Goal: Check status: Check status

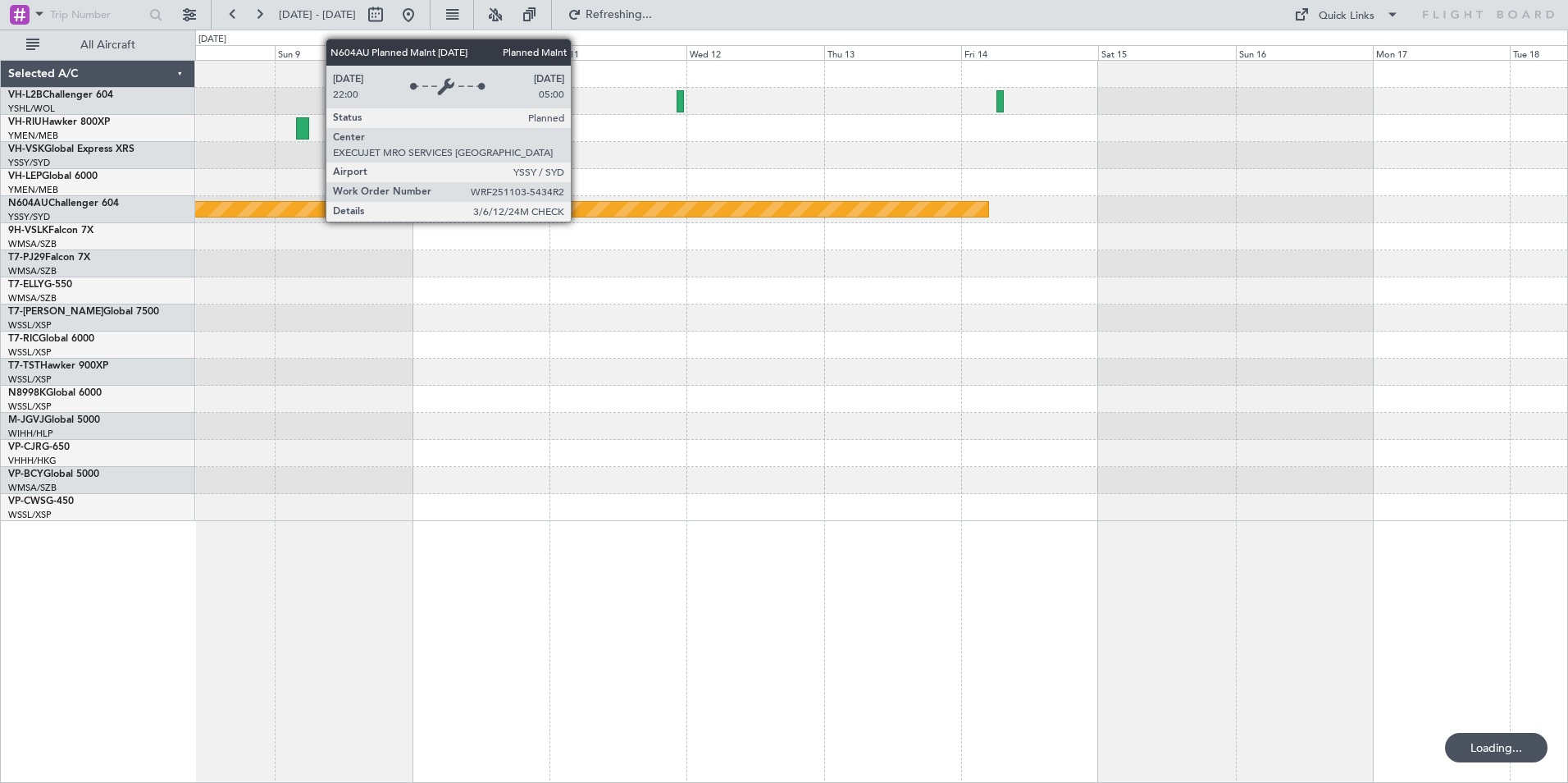
click at [1567, 283] on html "[DATE] - [DATE] Refreshing... Quick Links All Aircraft Planned Maint Sydney ([P…" at bounding box center [784, 391] width 1568 height 783
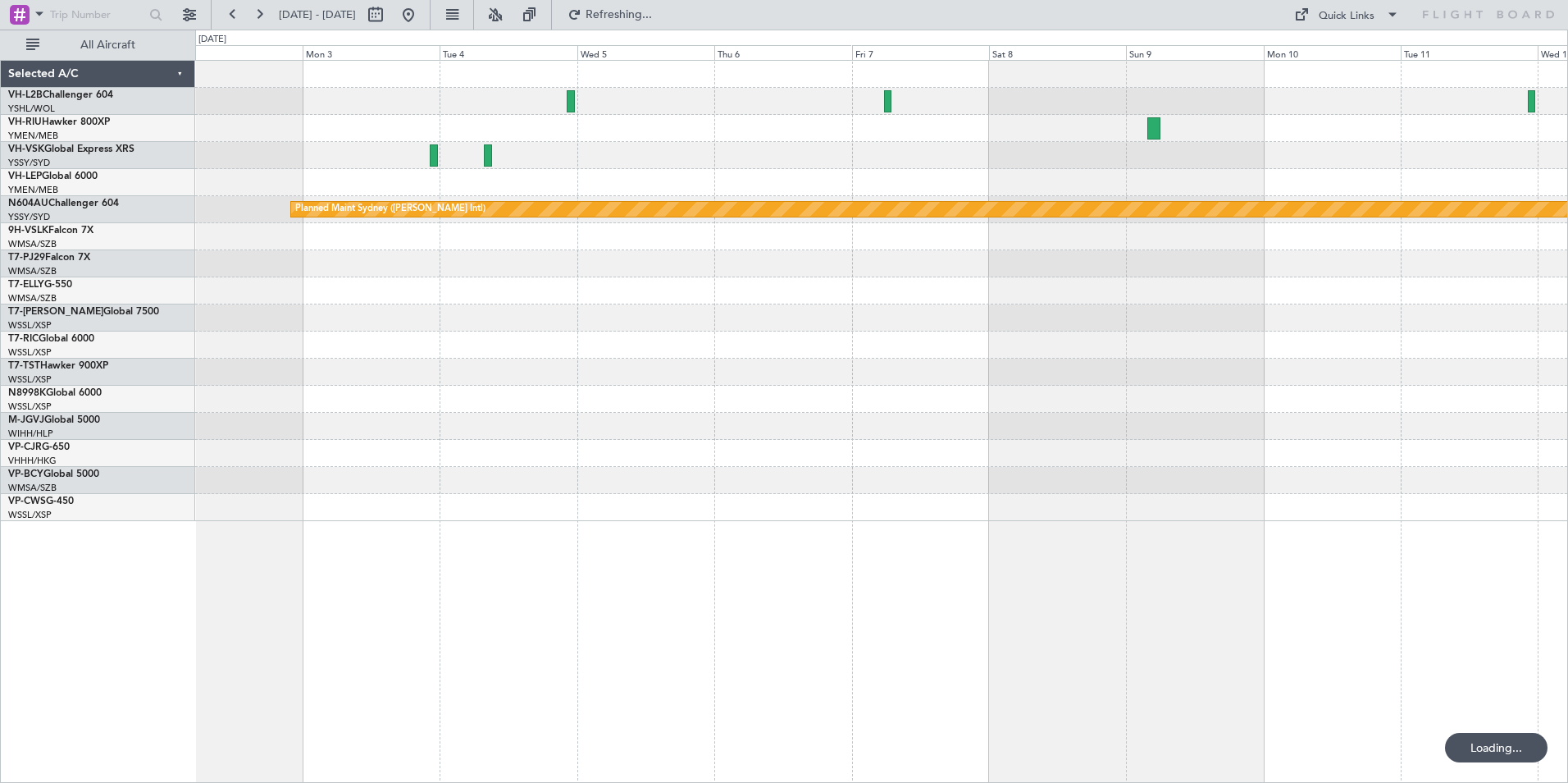
click at [1511, 317] on div "Planned Maint Sydney ([PERSON_NAME] Intl)" at bounding box center [881, 290] width 1372 height 460
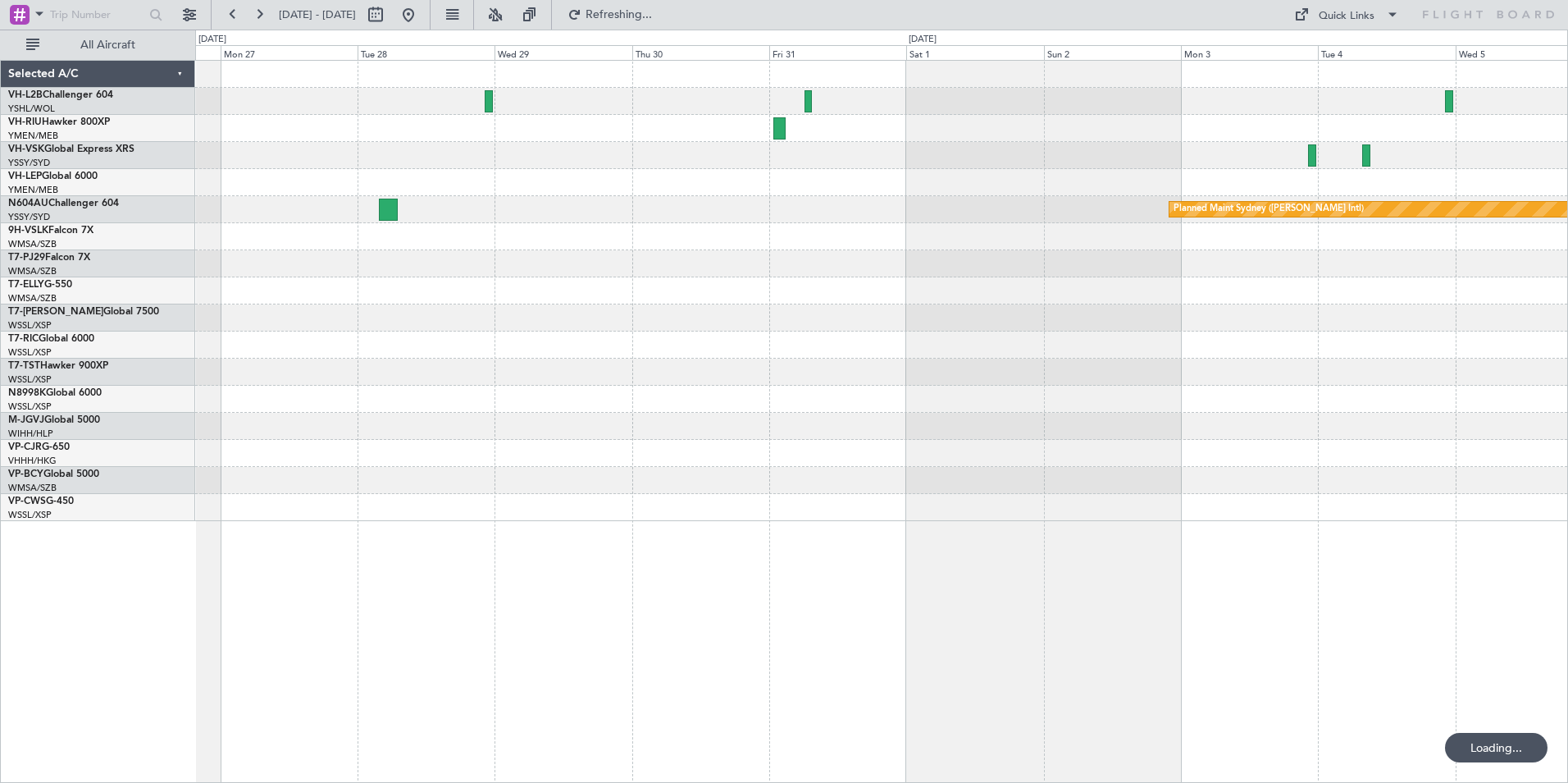
click at [1150, 198] on div "Planned Maint Sydney ([PERSON_NAME] Intl)" at bounding box center [881, 210] width 1372 height 27
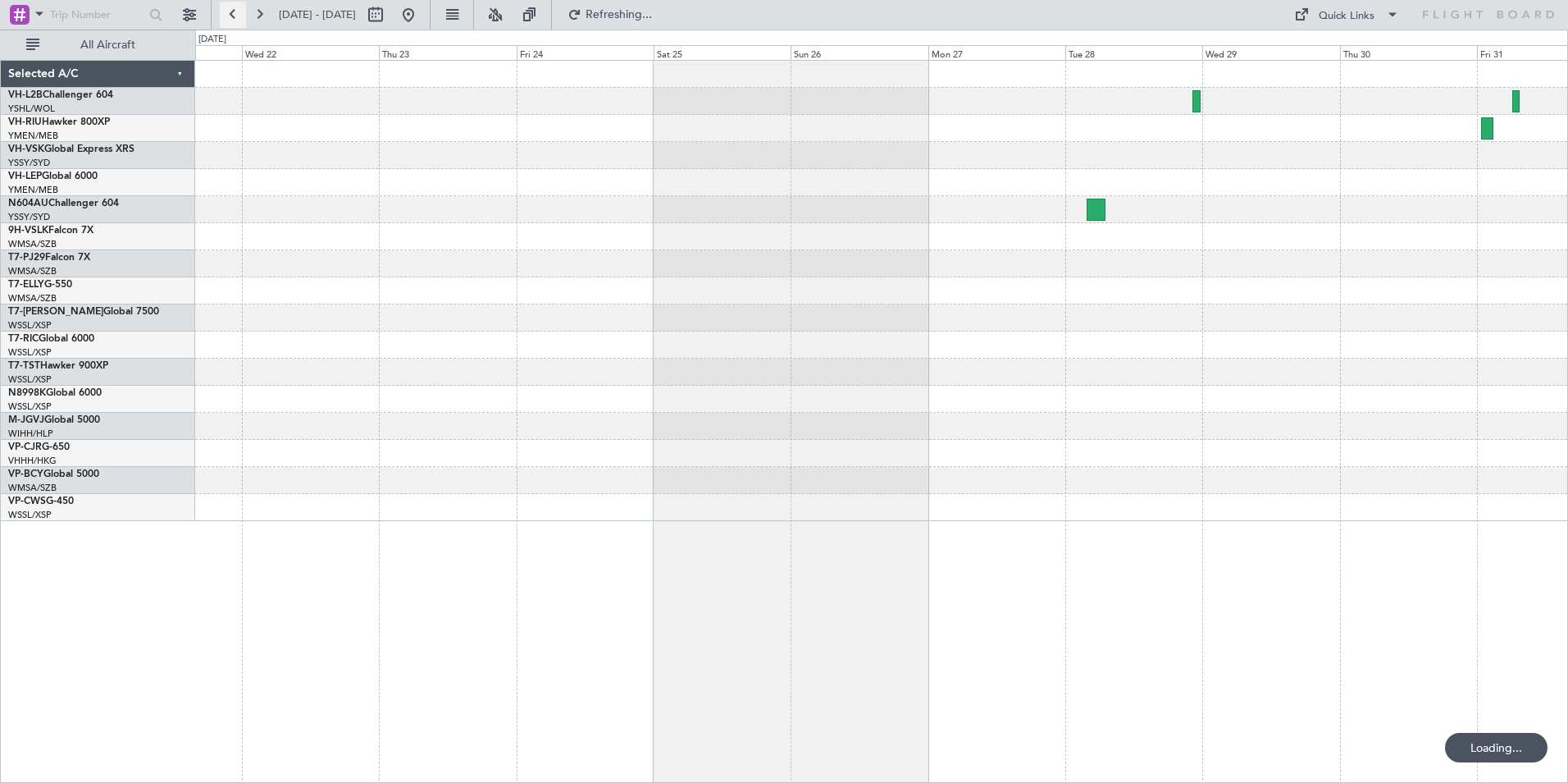
click at [232, 17] on button at bounding box center [233, 15] width 26 height 26
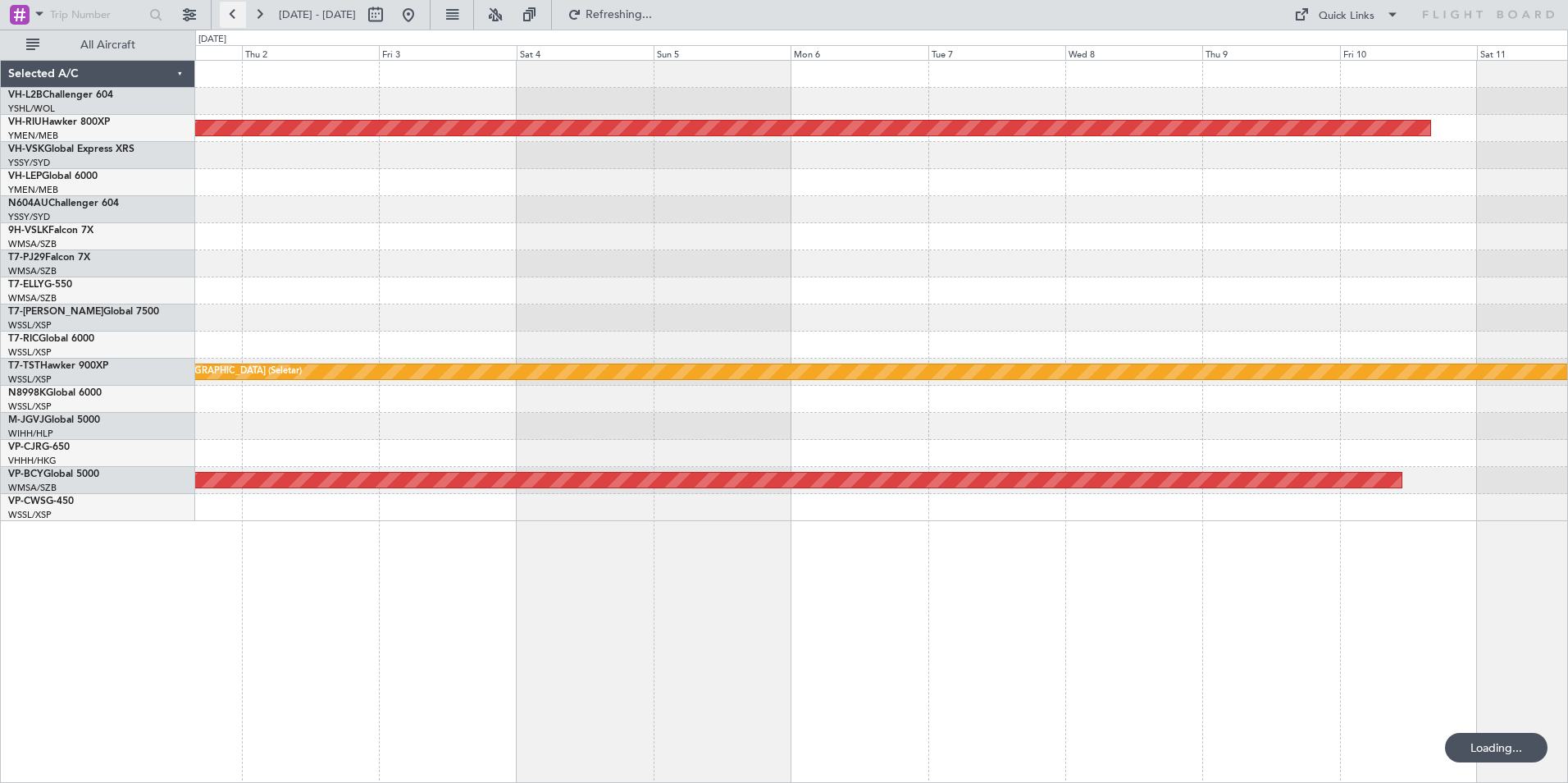
click at [232, 17] on button at bounding box center [233, 15] width 26 height 26
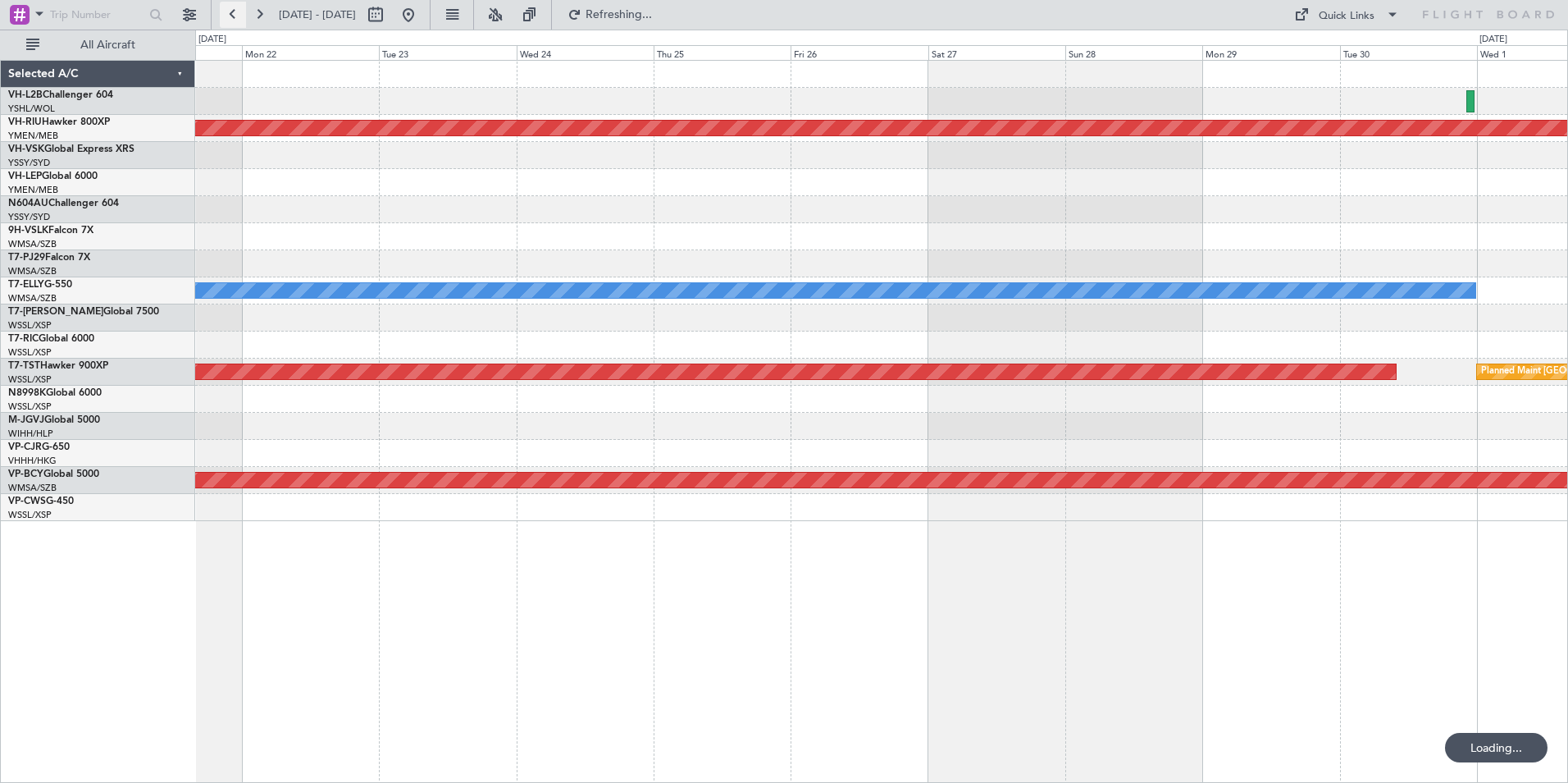
click at [232, 17] on button at bounding box center [233, 15] width 26 height 26
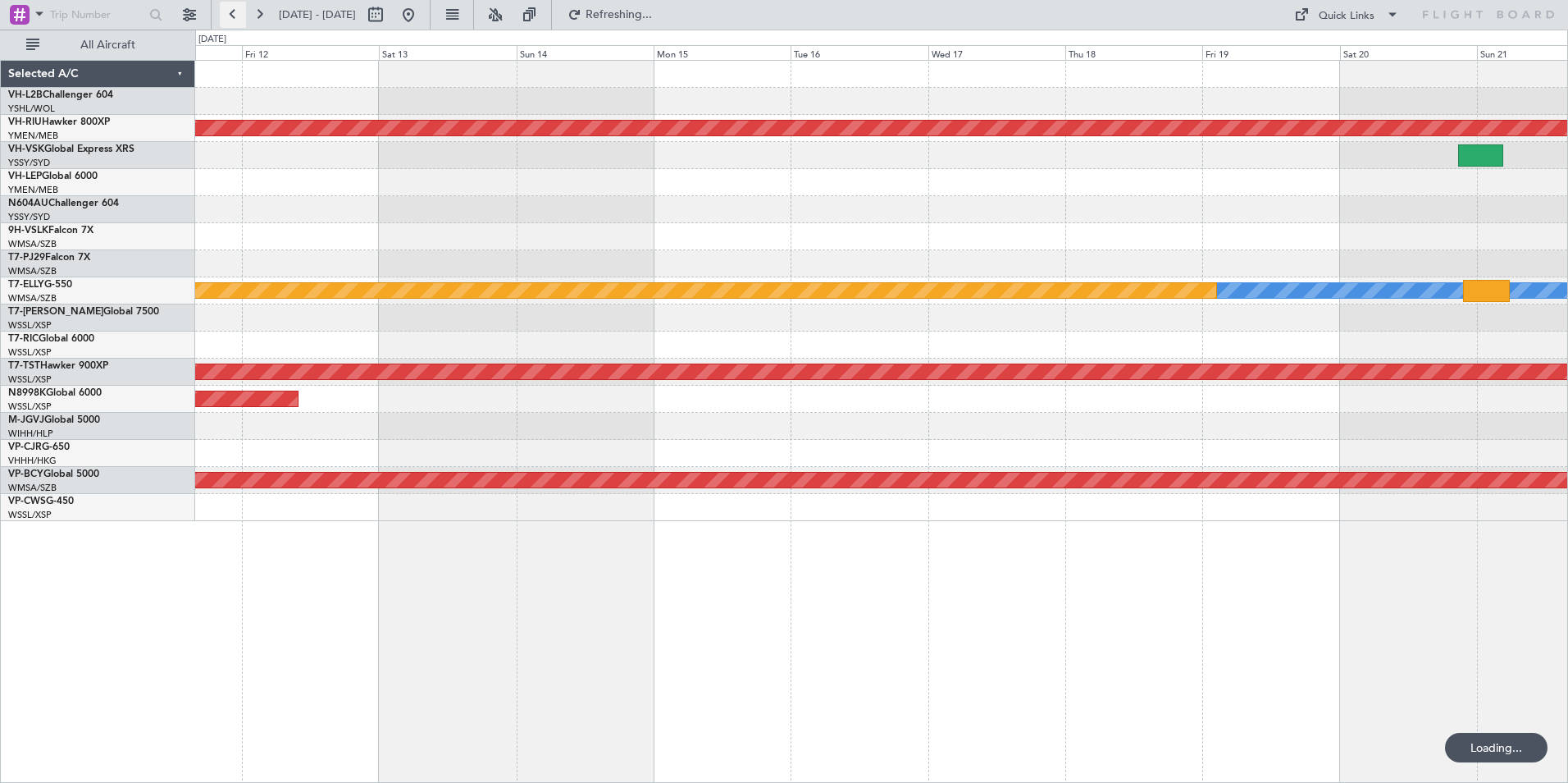
click at [232, 17] on button at bounding box center [233, 15] width 26 height 26
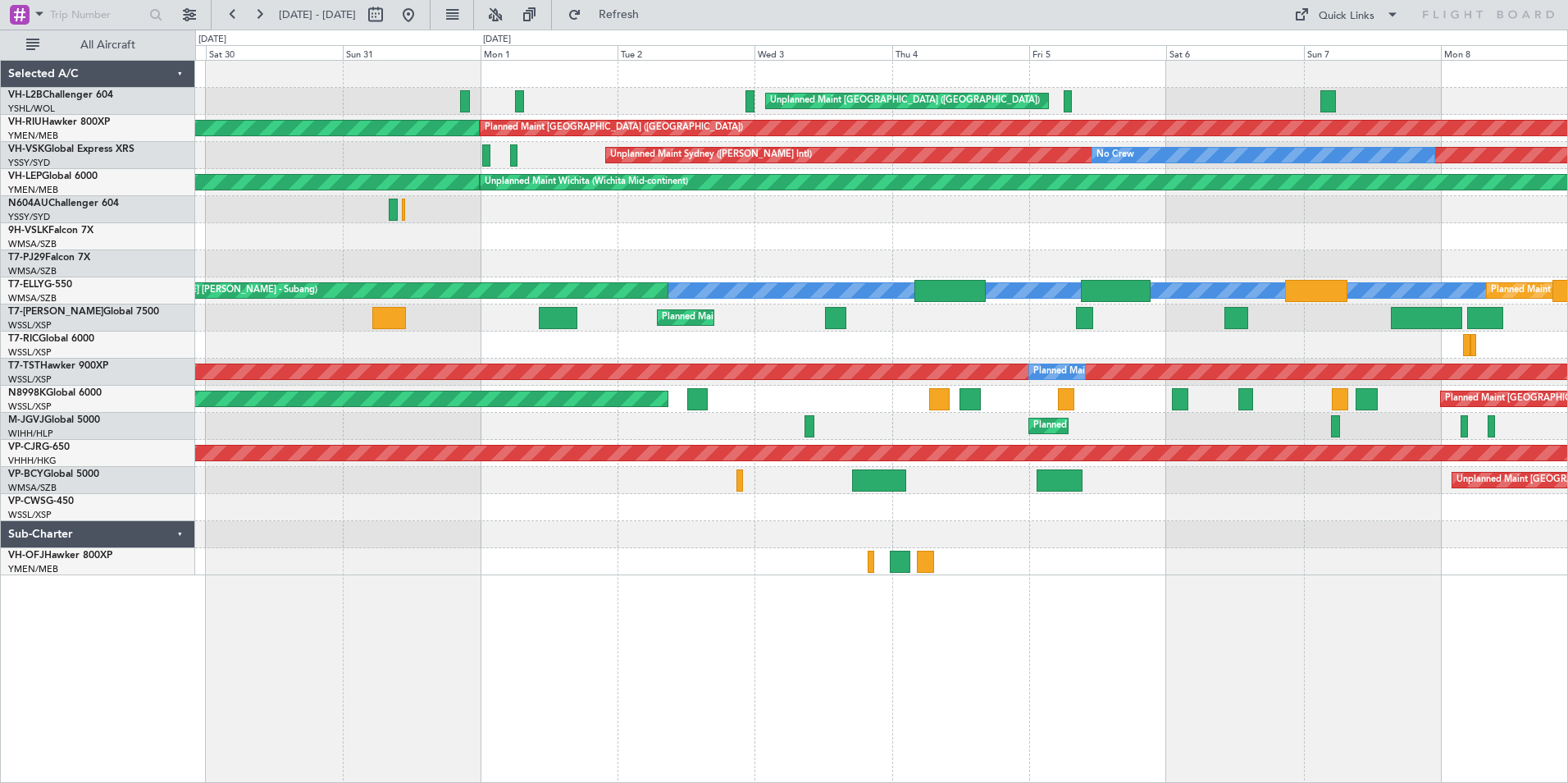
click at [1215, 279] on div "Unplanned Maint [GEOGRAPHIC_DATA] ([GEOGRAPHIC_DATA]) Planned Maint [GEOGRAPHIC…" at bounding box center [881, 318] width 1372 height 514
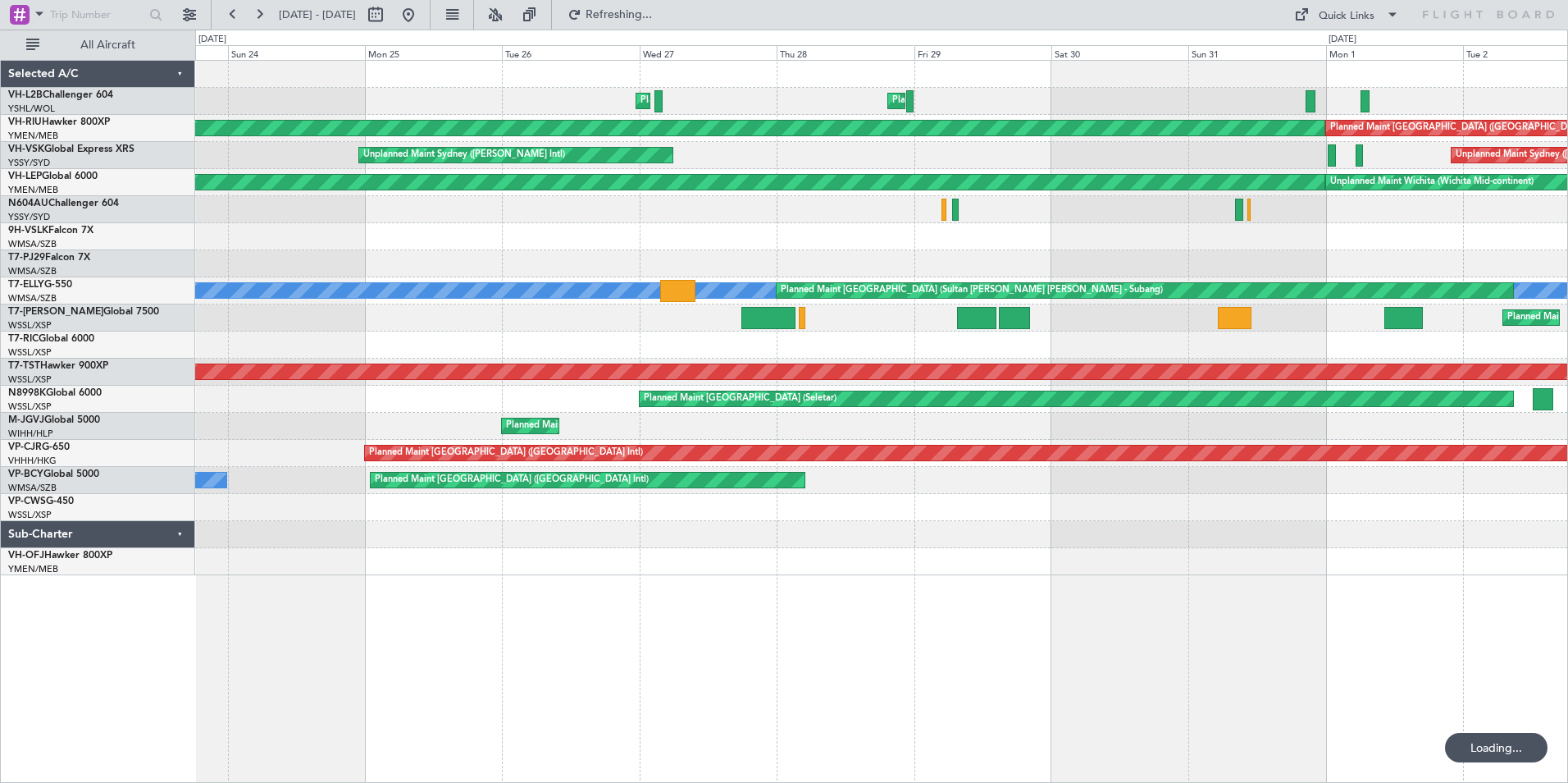
click at [1498, 240] on div "Planned Maint [GEOGRAPHIC_DATA] ([GEOGRAPHIC_DATA]) Planned Maint Sydney ([PERS…" at bounding box center [881, 318] width 1372 height 514
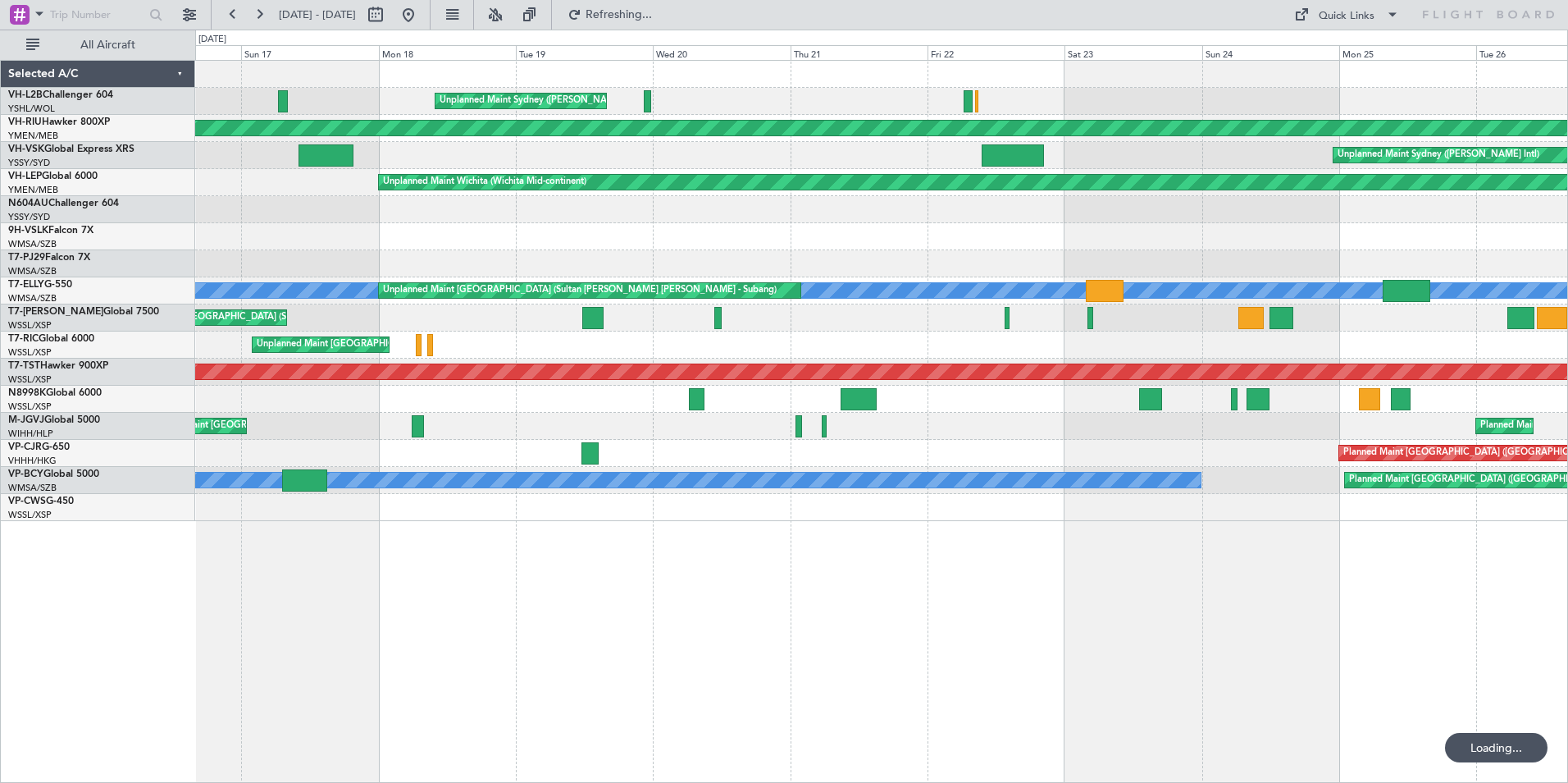
click at [1105, 248] on div "Unplanned Maint Sydney ([PERSON_NAME] Intl) Planned Maint Sydney ([PERSON_NAME]…" at bounding box center [881, 290] width 1372 height 460
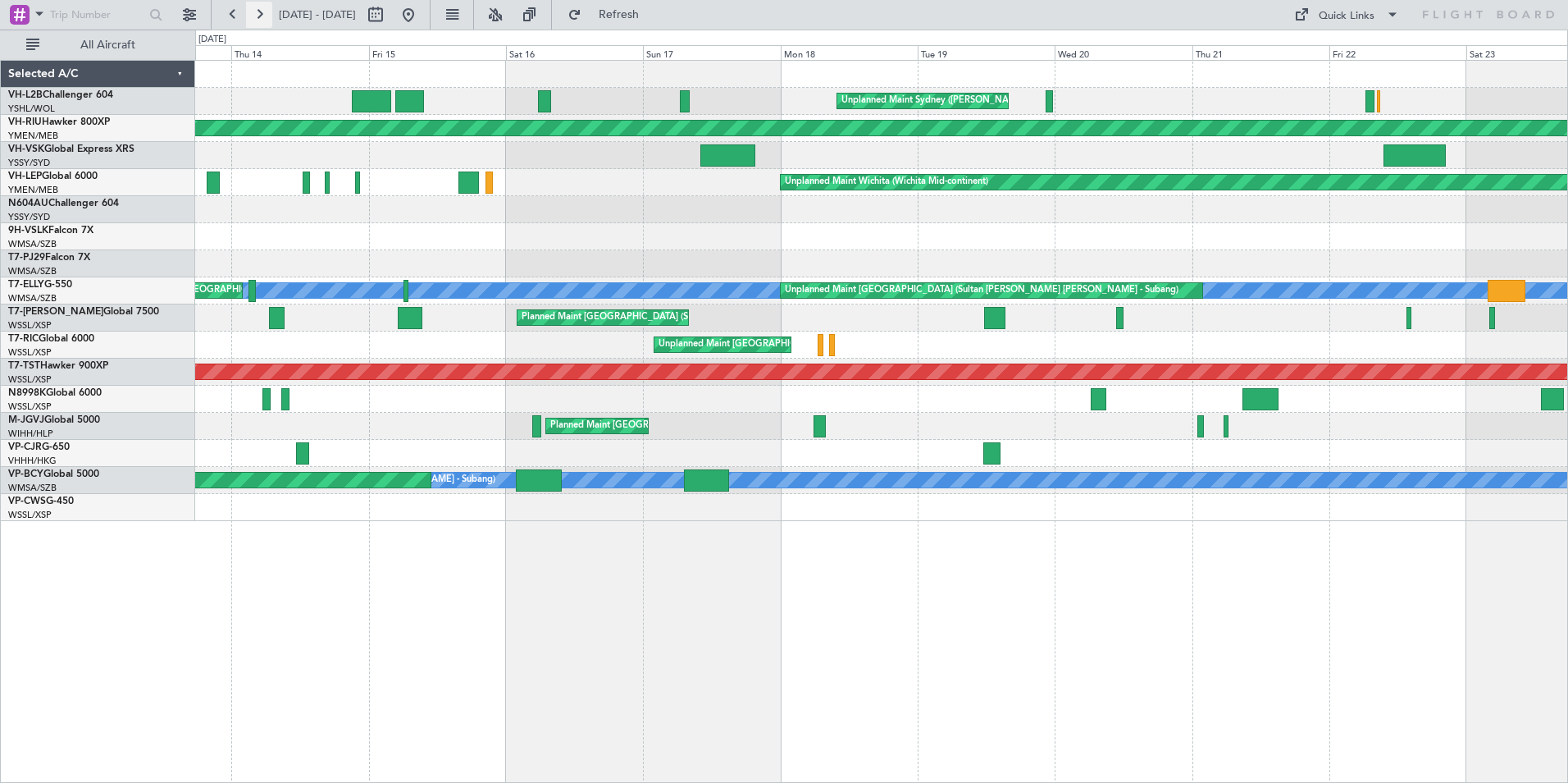
click at [254, 15] on button at bounding box center [259, 15] width 26 height 26
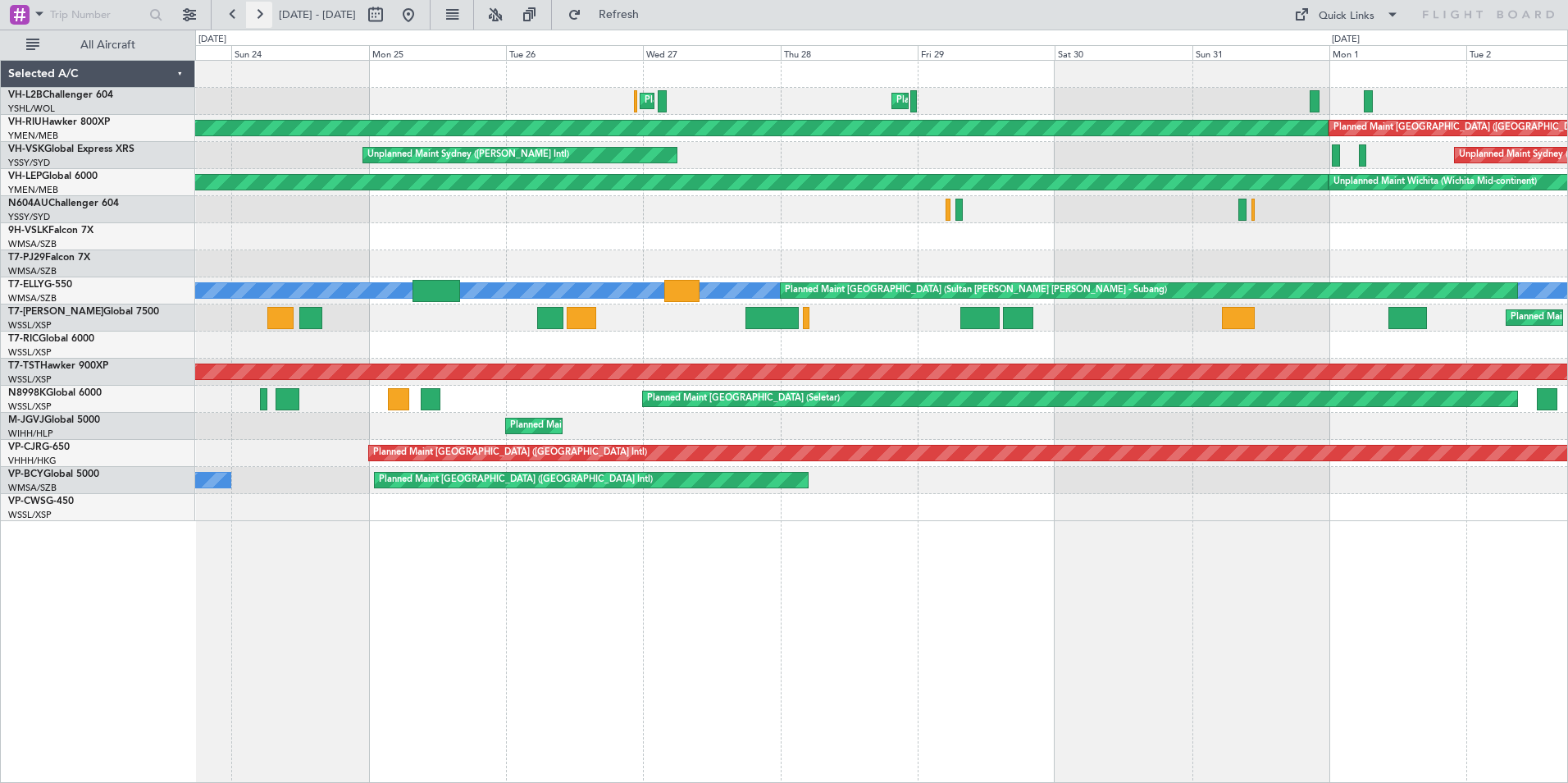
click at [254, 15] on button at bounding box center [259, 15] width 26 height 26
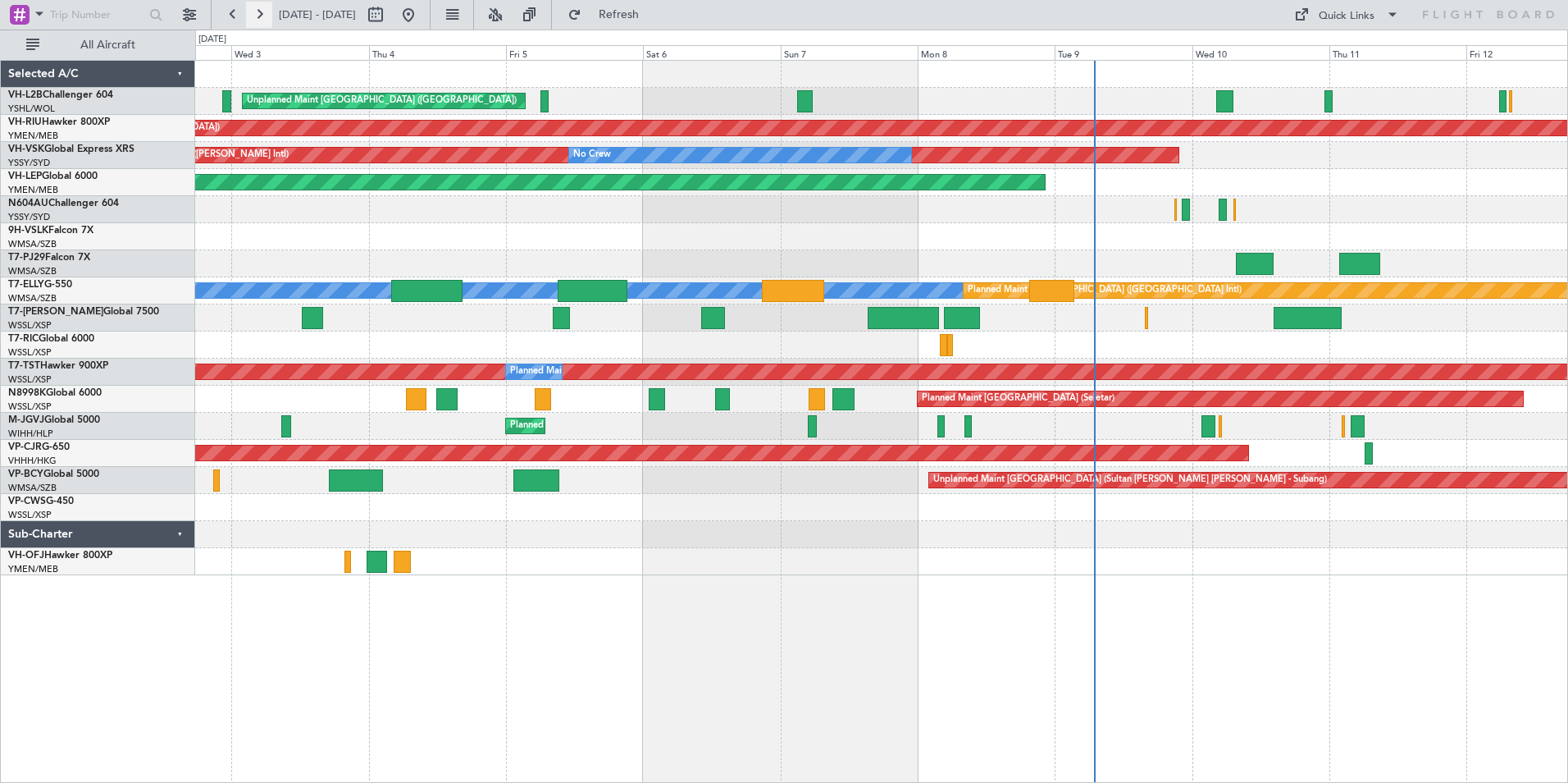
click at [254, 15] on button at bounding box center [259, 15] width 26 height 26
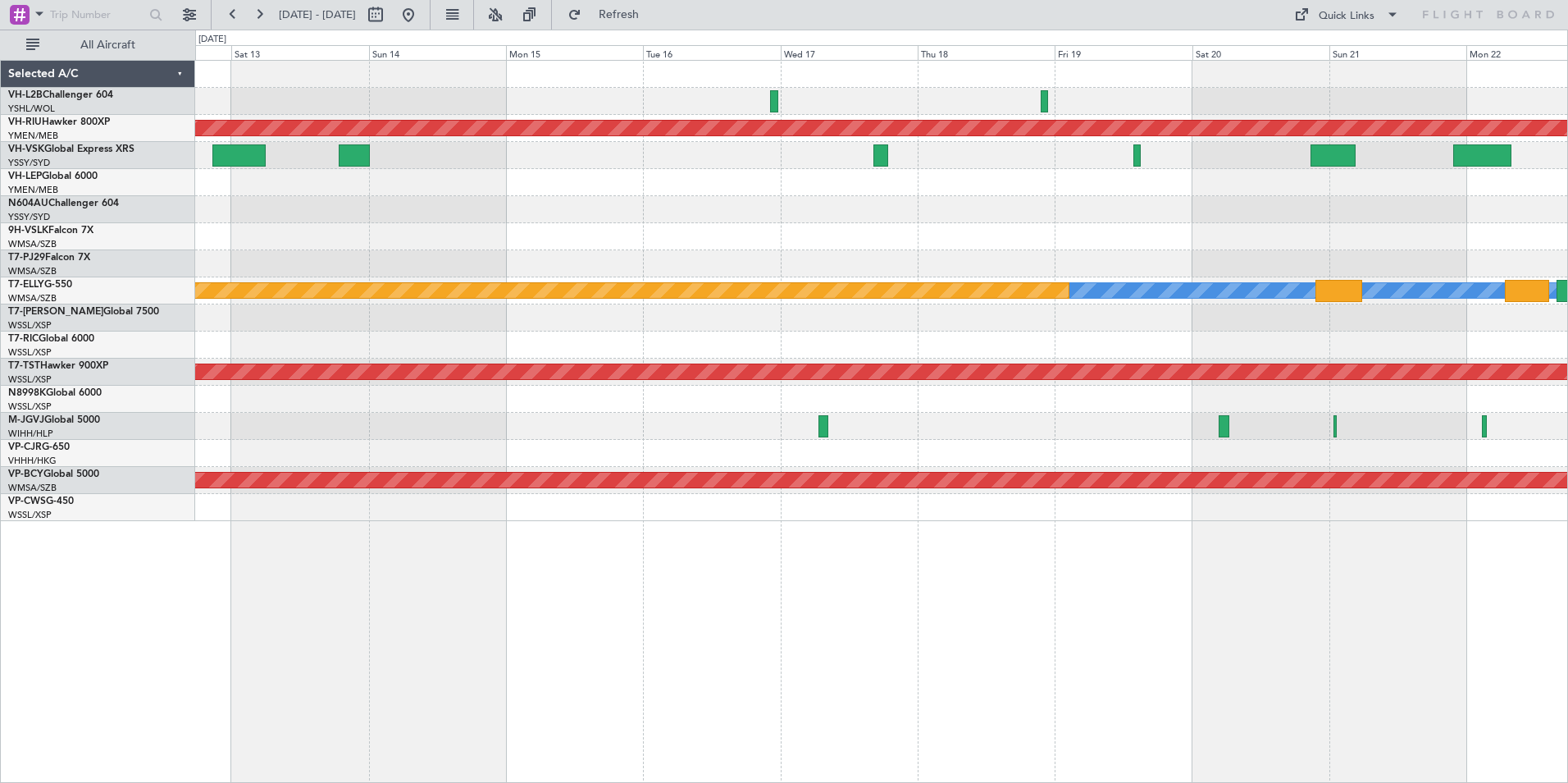
click at [657, 203] on div "Planned Maint [GEOGRAPHIC_DATA] ([GEOGRAPHIC_DATA]) [PERSON_NAME] Planned Maint…" at bounding box center [881, 290] width 1372 height 460
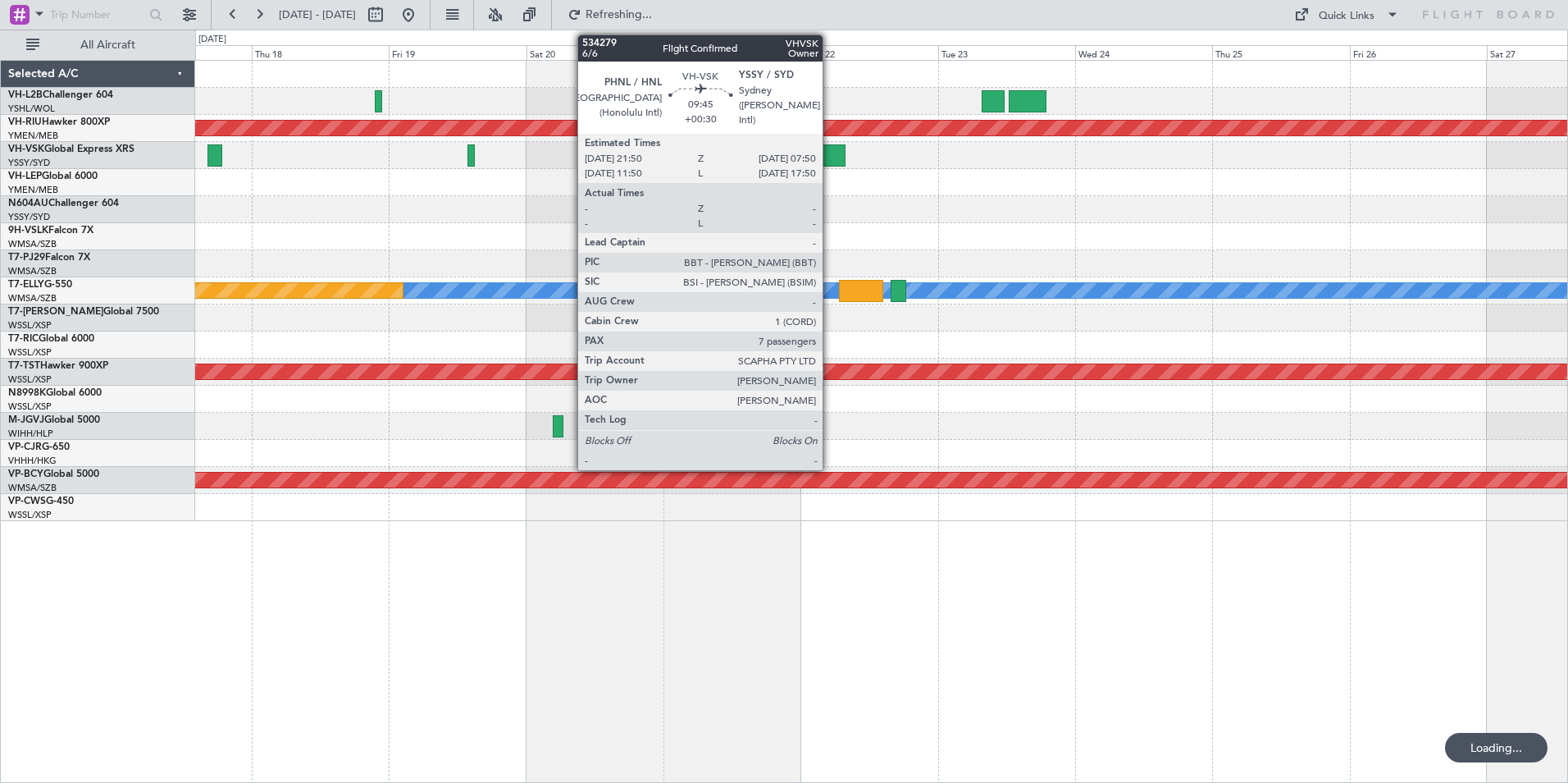
click at [578, 233] on div at bounding box center [881, 237] width 1372 height 27
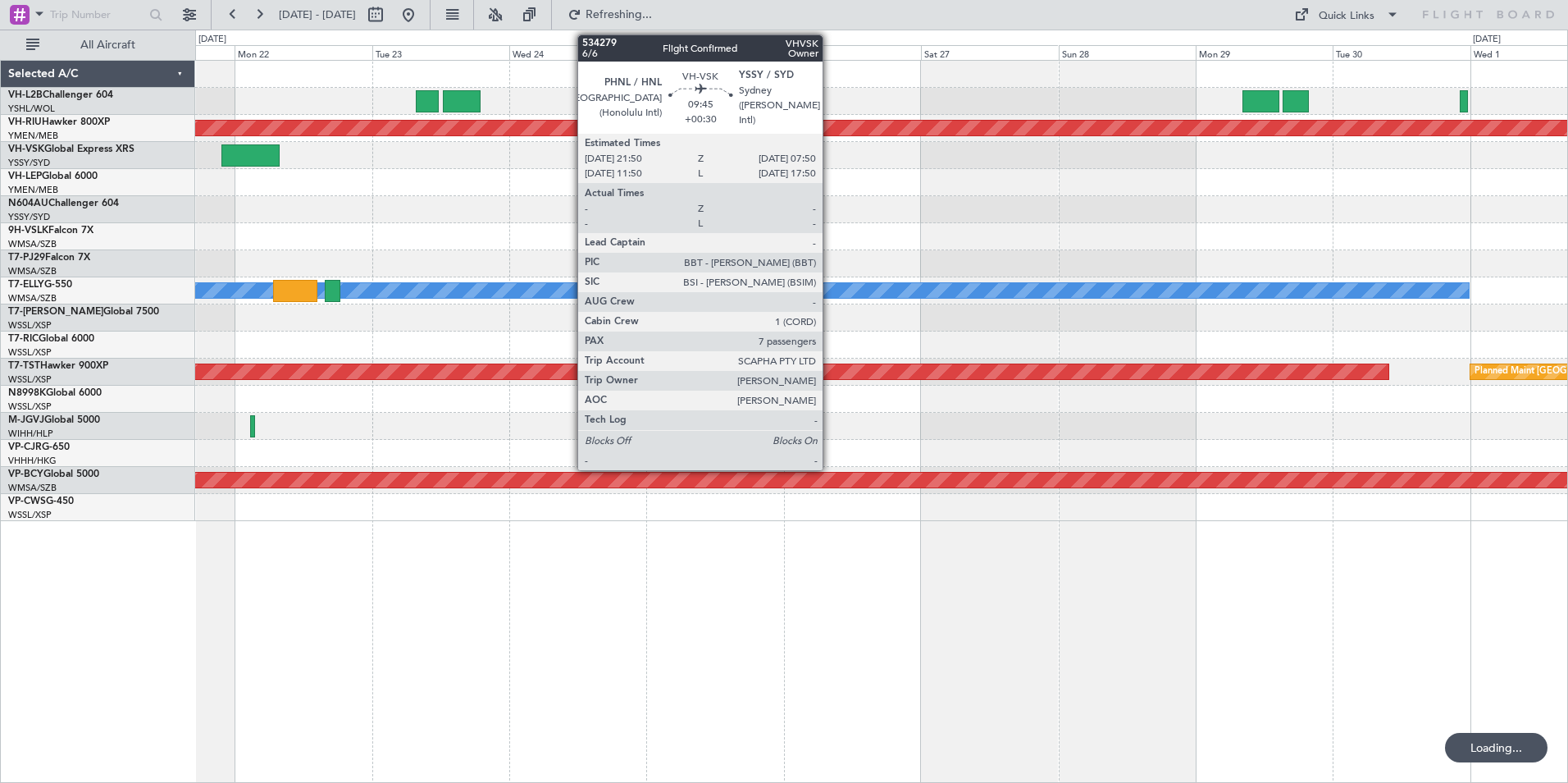
click at [991, 225] on div at bounding box center [881, 237] width 1372 height 27
